Goal: Contribute content

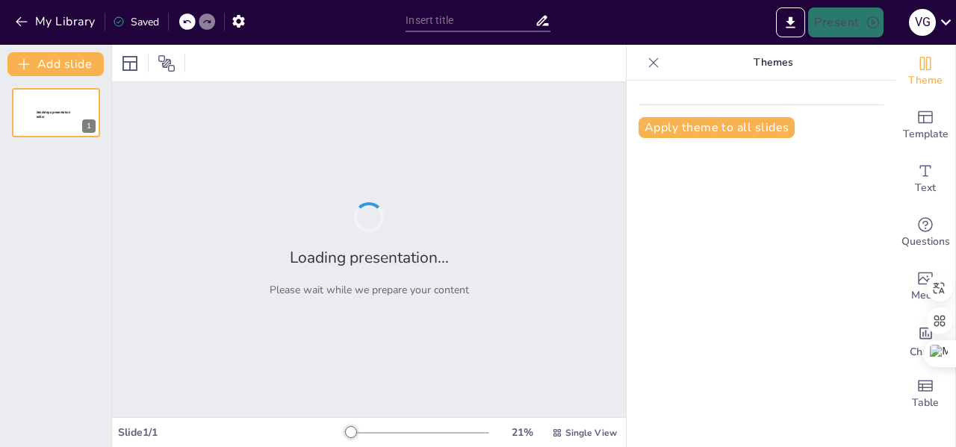
type input "Transformando Vidas: Implementación de un Modelo de Prevención en Toluca"
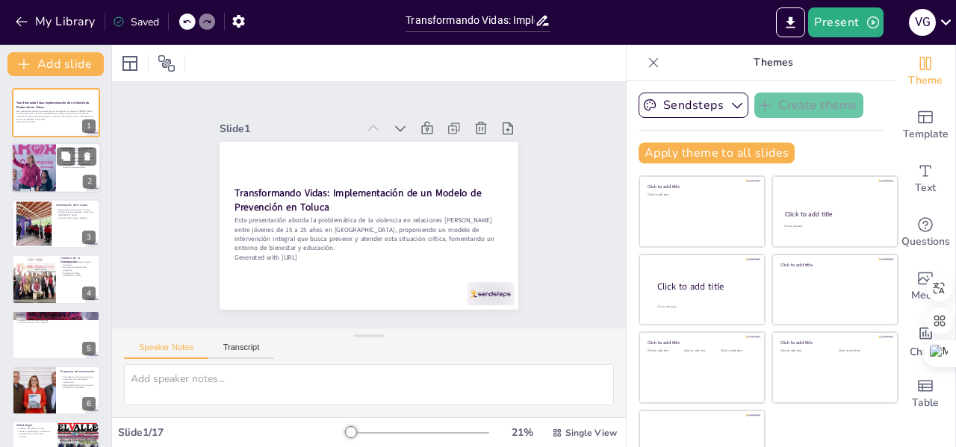
checkbox input "true"
click at [31, 169] on div at bounding box center [34, 168] width 90 height 51
type textarea "La violencia en relaciones [PERSON_NAME] tiene un impacto devastador en la salu…"
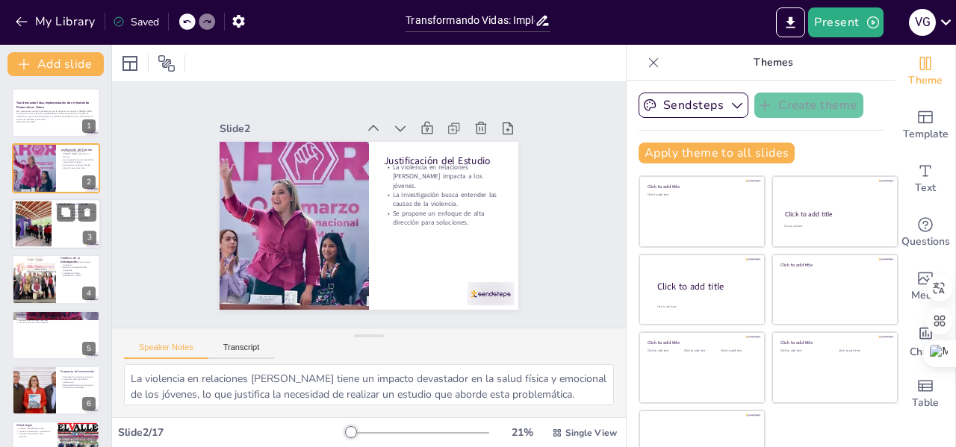
checkbox input "true"
click at [49, 214] on div at bounding box center [33, 224] width 75 height 46
type textarea "Este estudio se centrará en jóvenes de 15 a 25 años, un grupo vulnerable que en…"
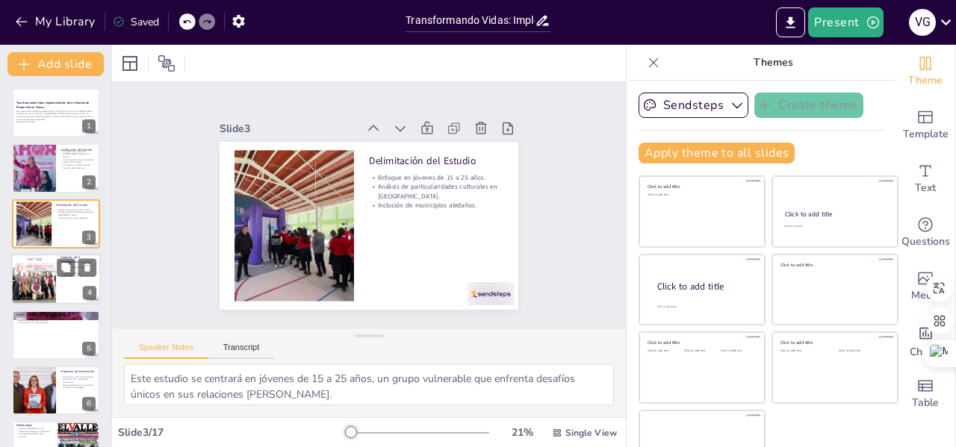
checkbox input "true"
click at [49, 279] on div at bounding box center [33, 279] width 103 height 51
type textarea "Se propone que un modelo de intervención integral, que articule diversas estrat…"
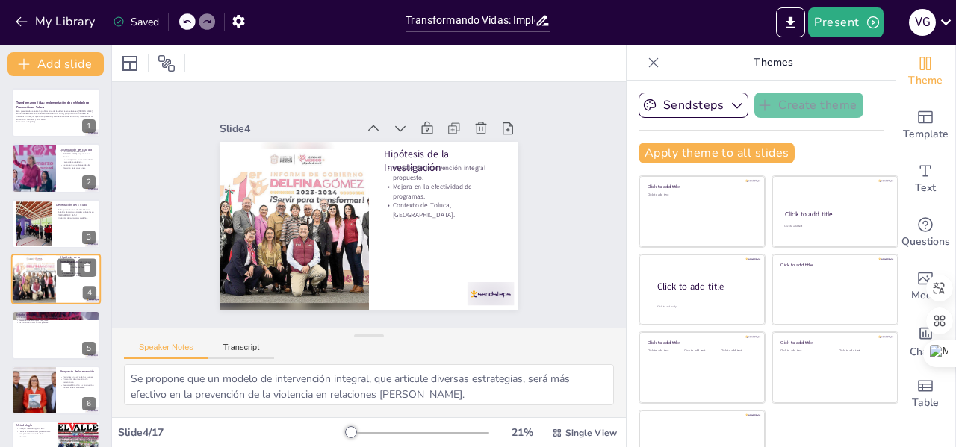
scroll to position [18, 0]
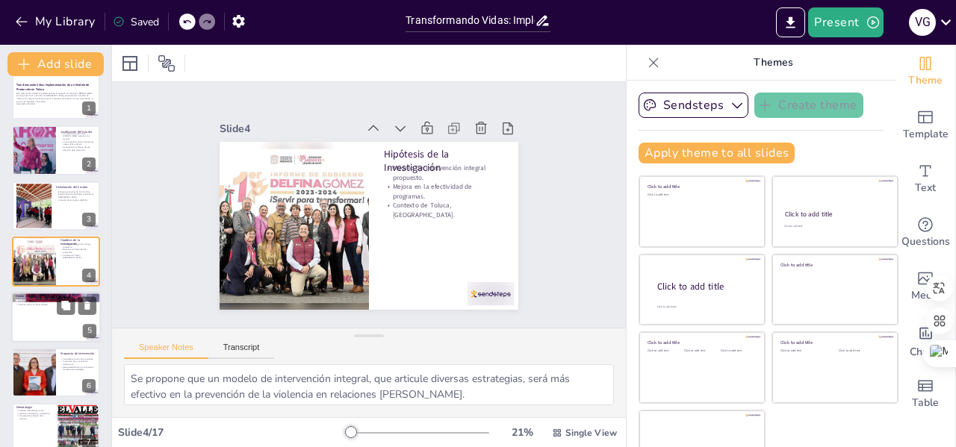
checkbox input "true"
click at [43, 317] on div at bounding box center [56, 317] width 90 height 51
type textarea "La violencia en relaciones [PERSON_NAME] es un fenómeno complejo que requiere u…"
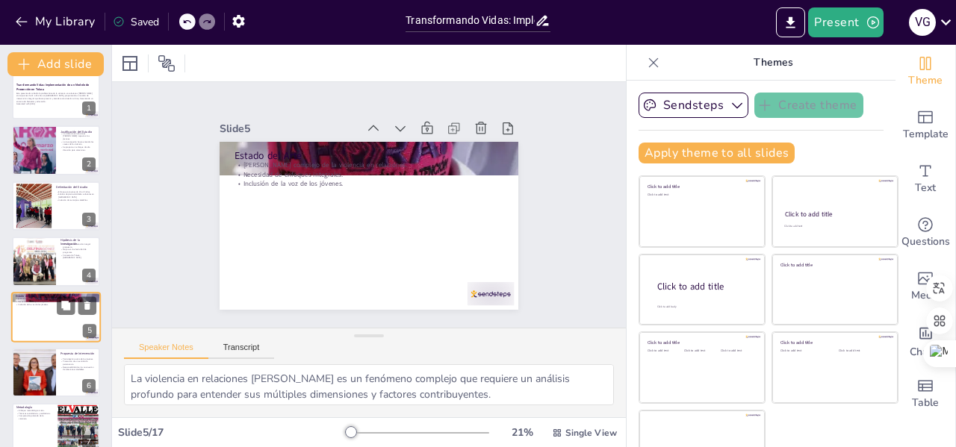
scroll to position [73, 0]
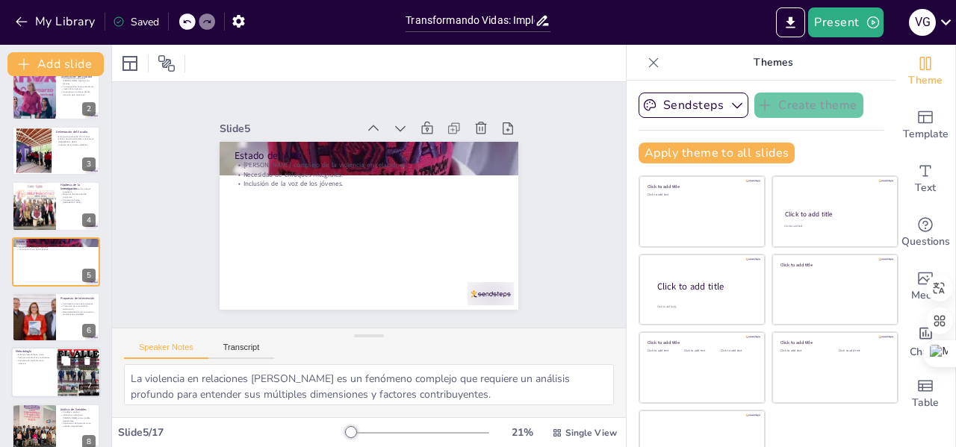
checkbox input "true"
click at [37, 364] on p "Comprensión profunda de la violencia." at bounding box center [34, 362] width 36 height 5
type textarea "Un enfoque metodológico mixto permite obtener una comprensión más completa y ri…"
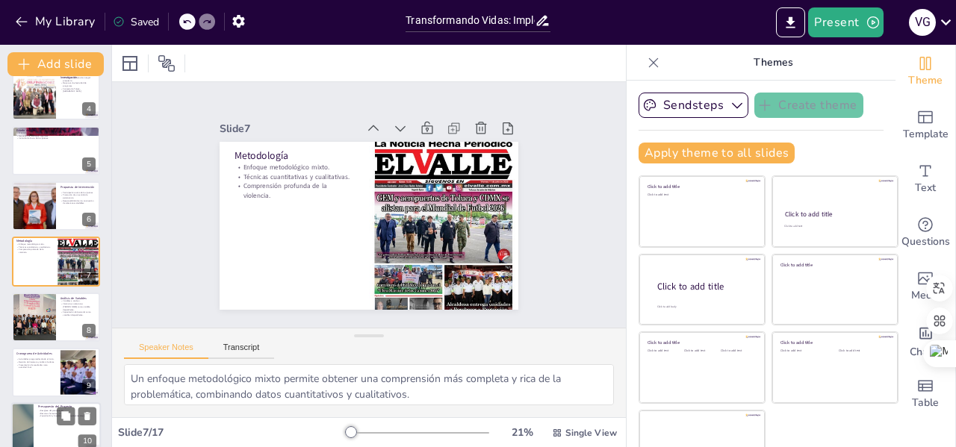
checkbox input "true"
click at [34, 417] on div at bounding box center [56, 428] width 90 height 51
type textarea "Un desglose claro del presupuesto es esencial para asegurar que todos los aspec…"
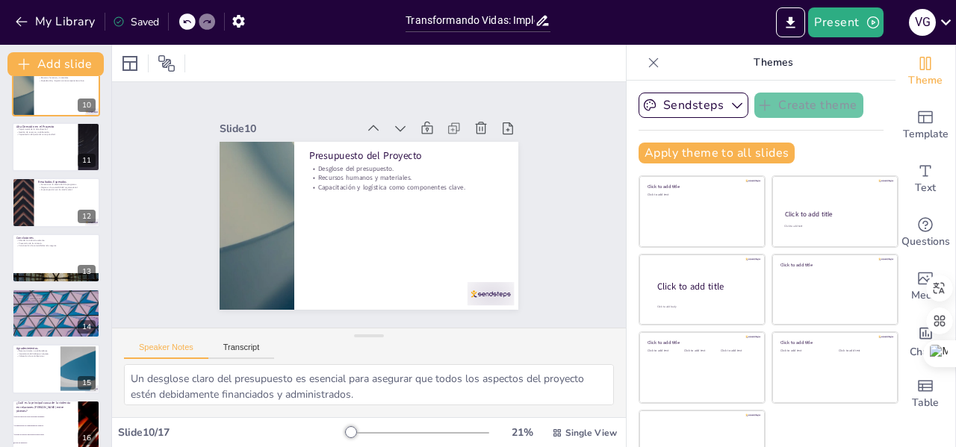
scroll to position [530, 0]
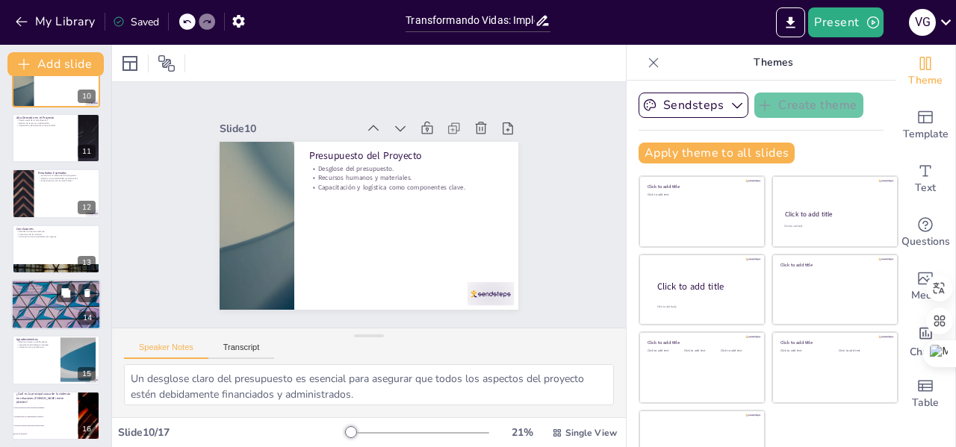
checkbox input "true"
click at [61, 305] on div at bounding box center [56, 304] width 90 height 51
type textarea "Las referencias son fundamentales para validar el estudio y proporcionar un con…"
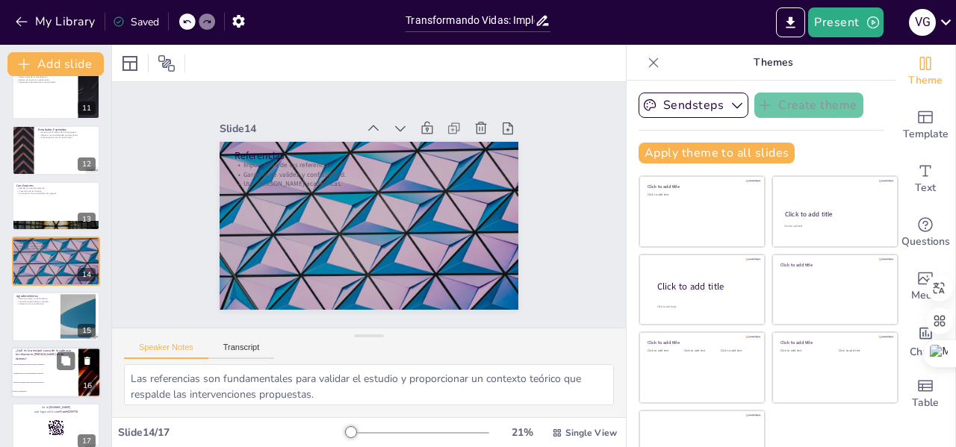
checkbox input "true"
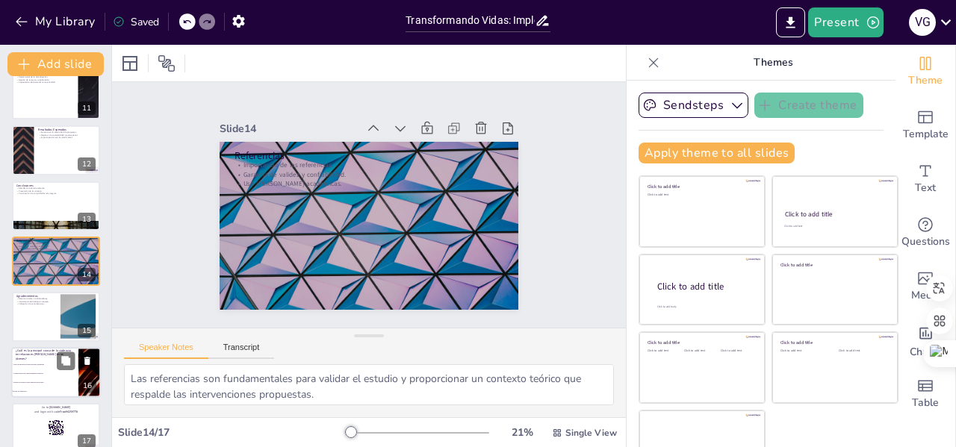
click at [30, 377] on li "Normalización de comportamientos abusivos" at bounding box center [44, 373] width 67 height 9
type textarea "La respuesta correcta es "Todas las anteriores", ya que la violencia en relacio…"
checkbox input "true"
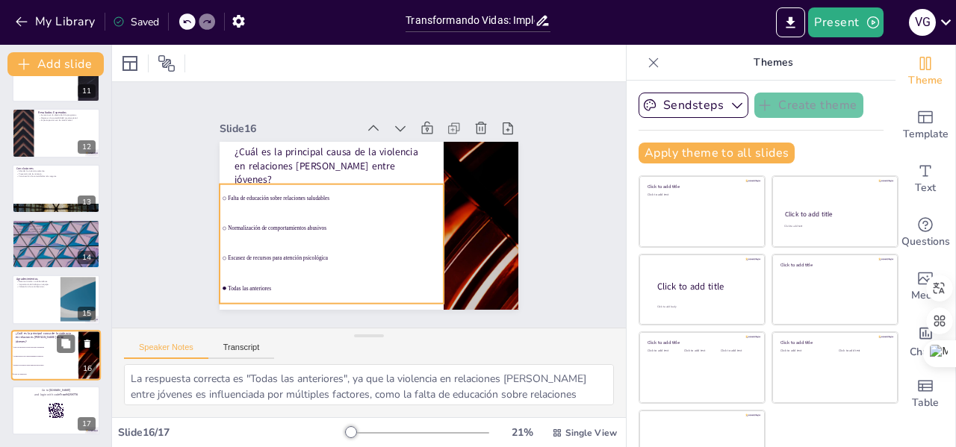
checkbox input "true"
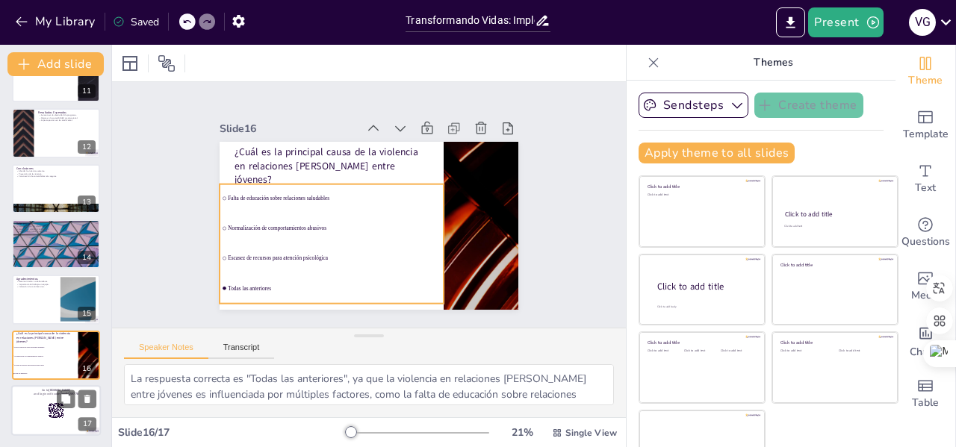
checkbox input "true"
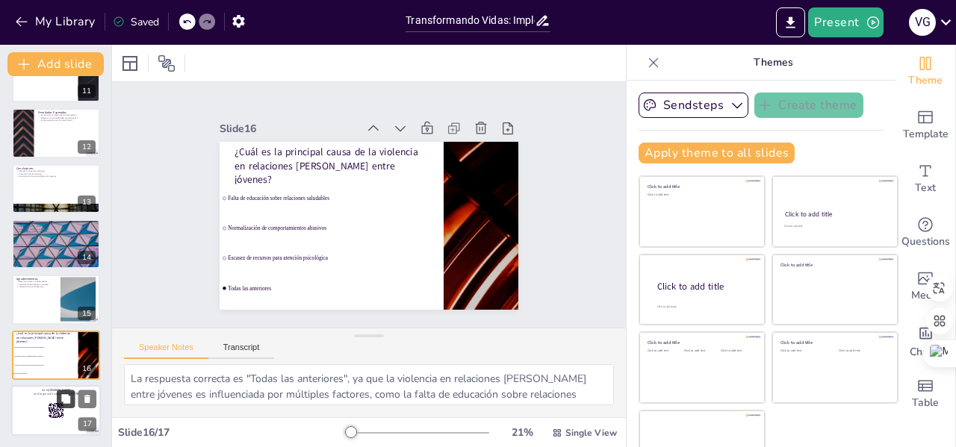
checkbox input "true"
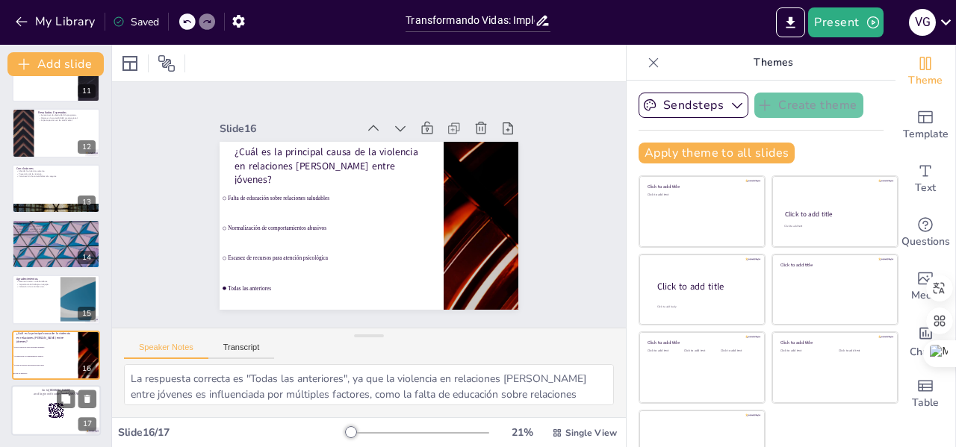
checkbox input "true"
click at [30, 421] on div at bounding box center [56, 410] width 90 height 51
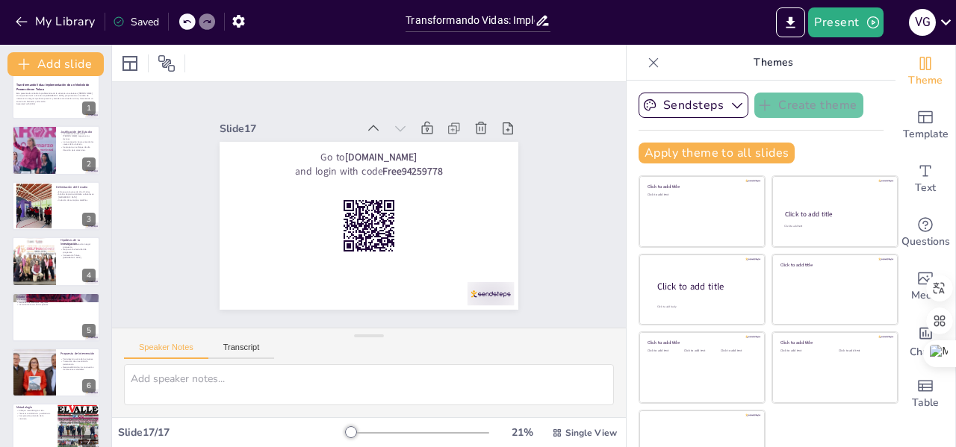
scroll to position [0, 0]
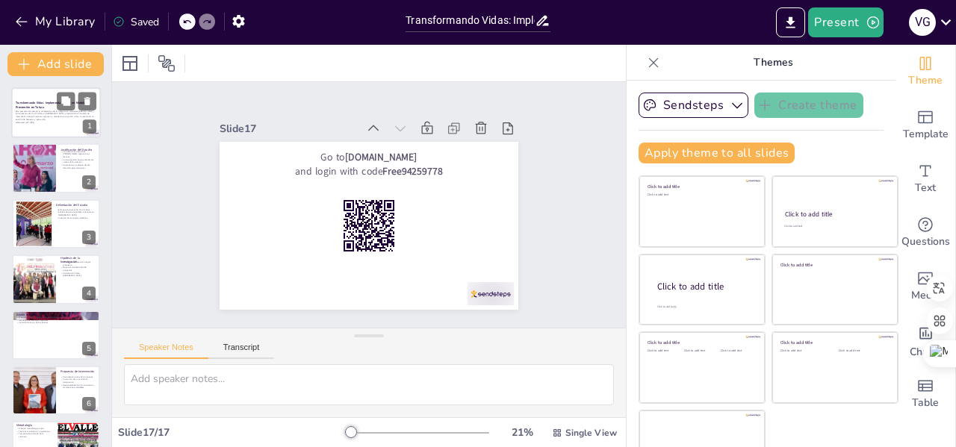
click at [46, 114] on p "Esta presentación aborda la problemática de la violencia en relaciones [PERSON_…" at bounding box center [56, 115] width 81 height 11
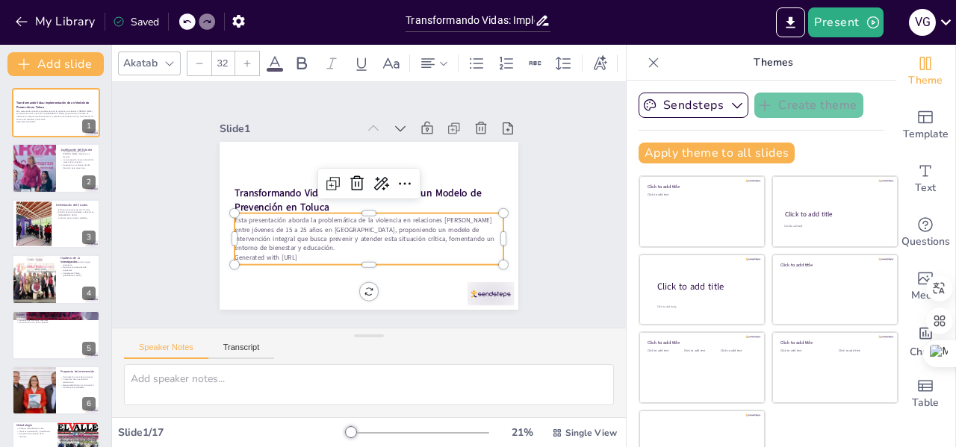
click at [299, 230] on p "Esta presentación aborda la problemática de la violencia en relaciones [PERSON_…" at bounding box center [359, 233] width 267 height 119
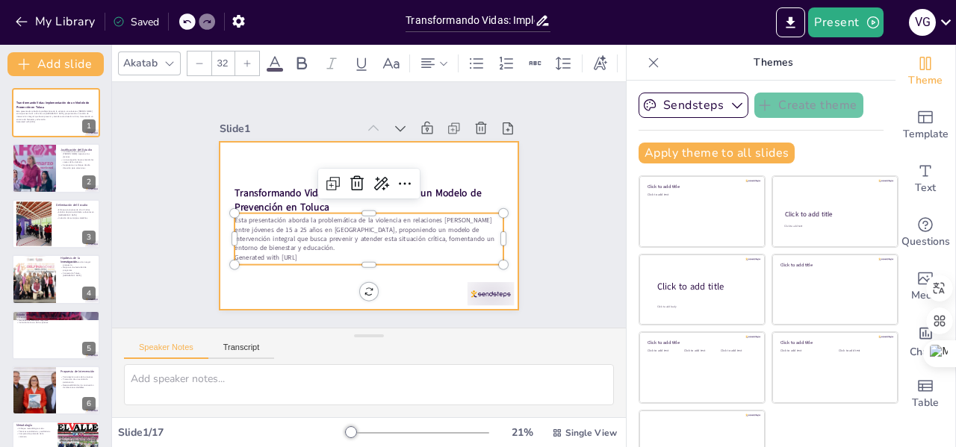
checkbox input "true"
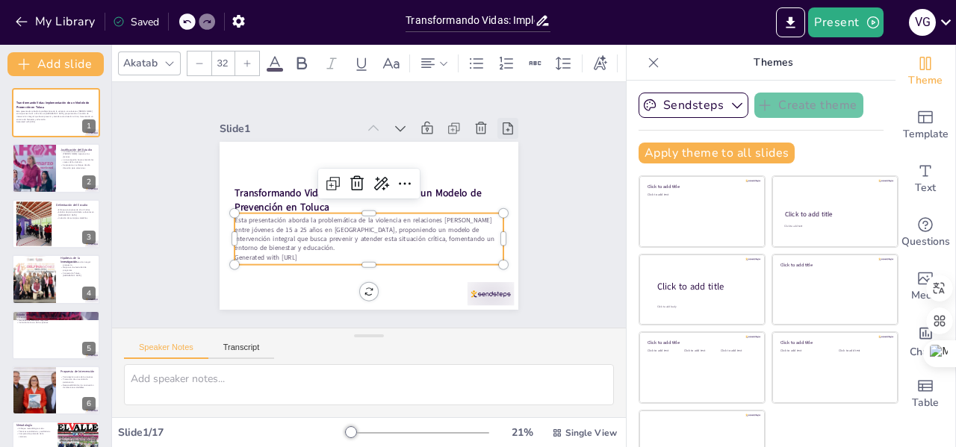
click at [508, 246] on icon at bounding box center [518, 256] width 21 height 21
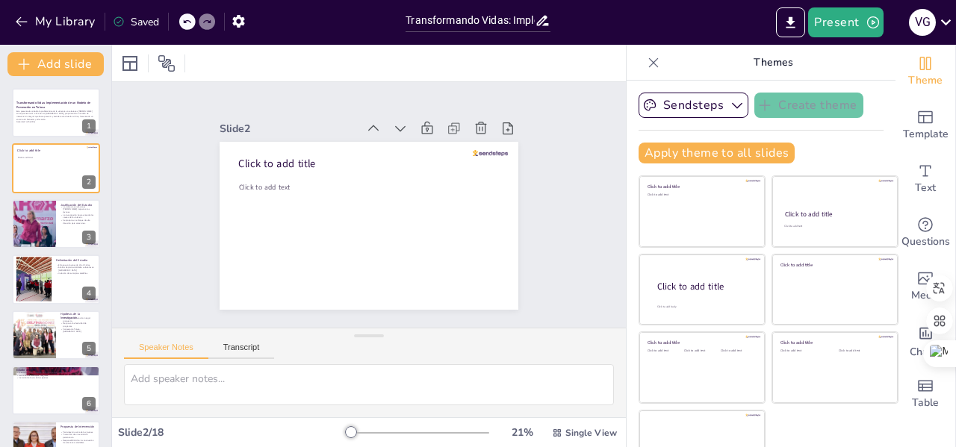
checkbox input "true"
